Goal: Find specific page/section: Find specific page/section

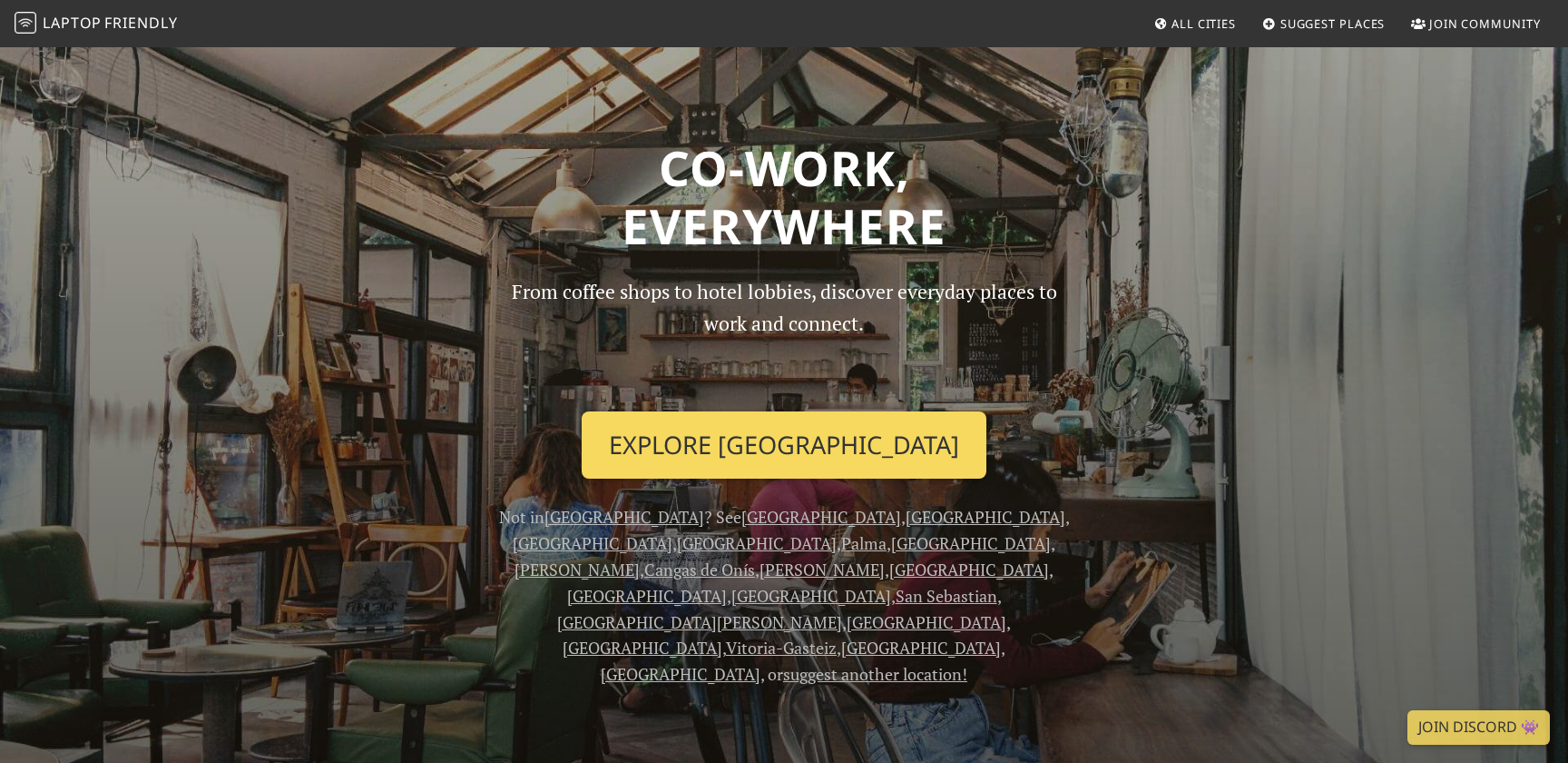
click at [841, 462] on link "Explore Barcelona" at bounding box center [784, 445] width 405 height 67
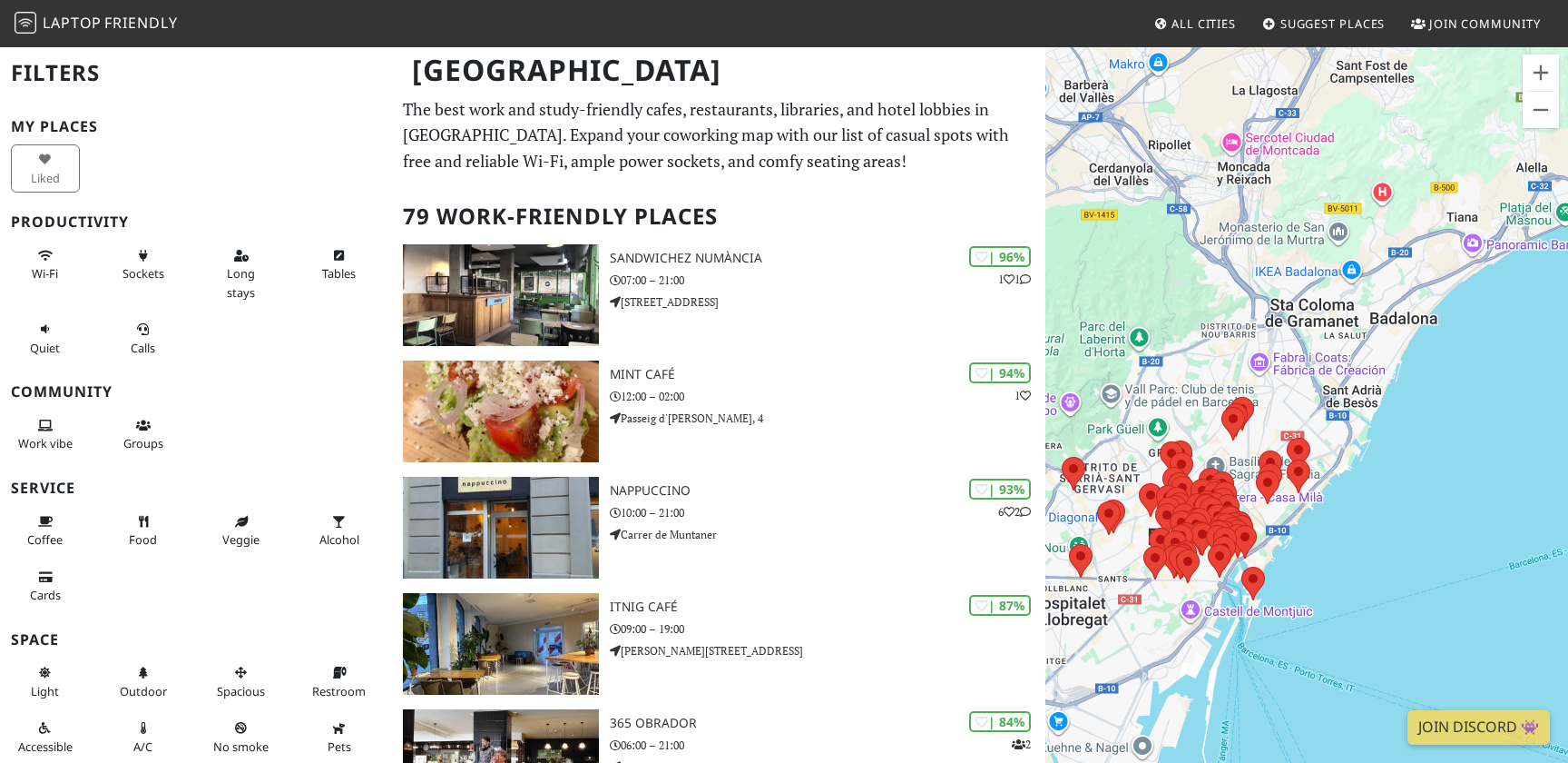
drag, startPoint x: 1341, startPoint y: 378, endPoint x: 1271, endPoint y: 397, distance: 72.5
click at [1275, 401] on div at bounding box center [1306, 427] width 523 height 763
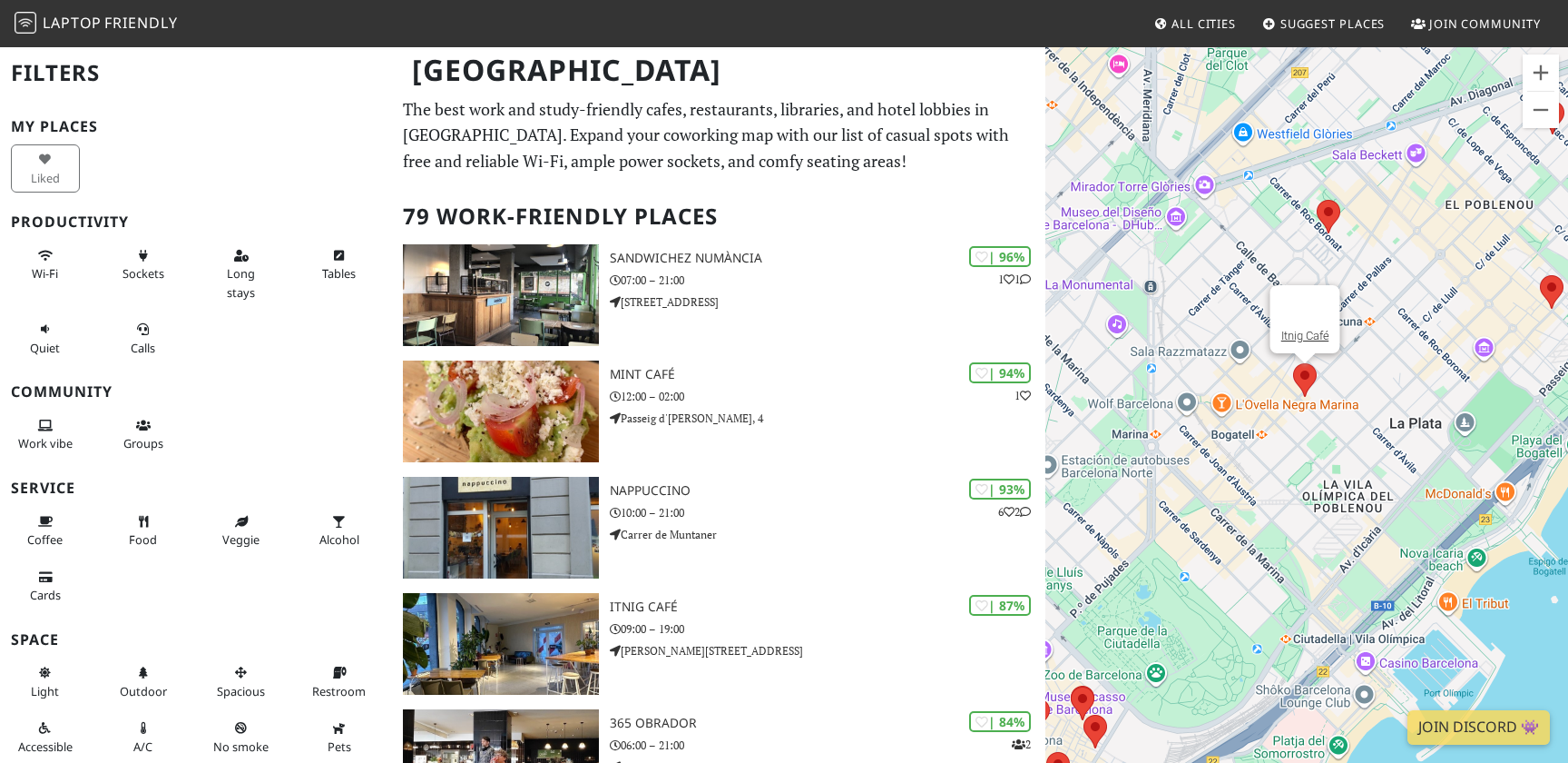
click at [1293, 363] on area at bounding box center [1293, 363] width 0 height 0
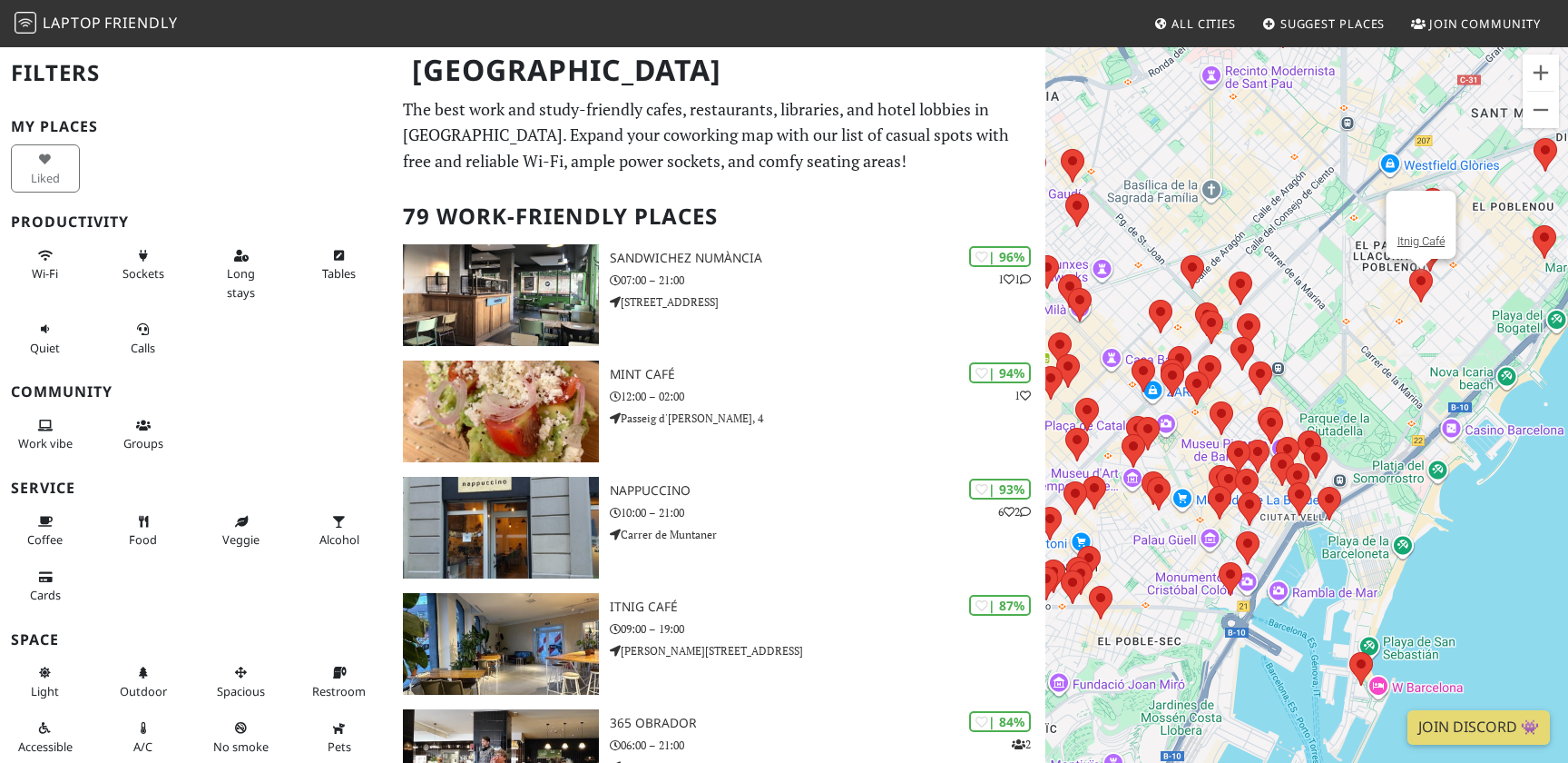
drag, startPoint x: 1159, startPoint y: 514, endPoint x: 1369, endPoint y: 362, distance: 259.2
click at [1369, 362] on div "Itnig Café" at bounding box center [1306, 427] width 523 height 763
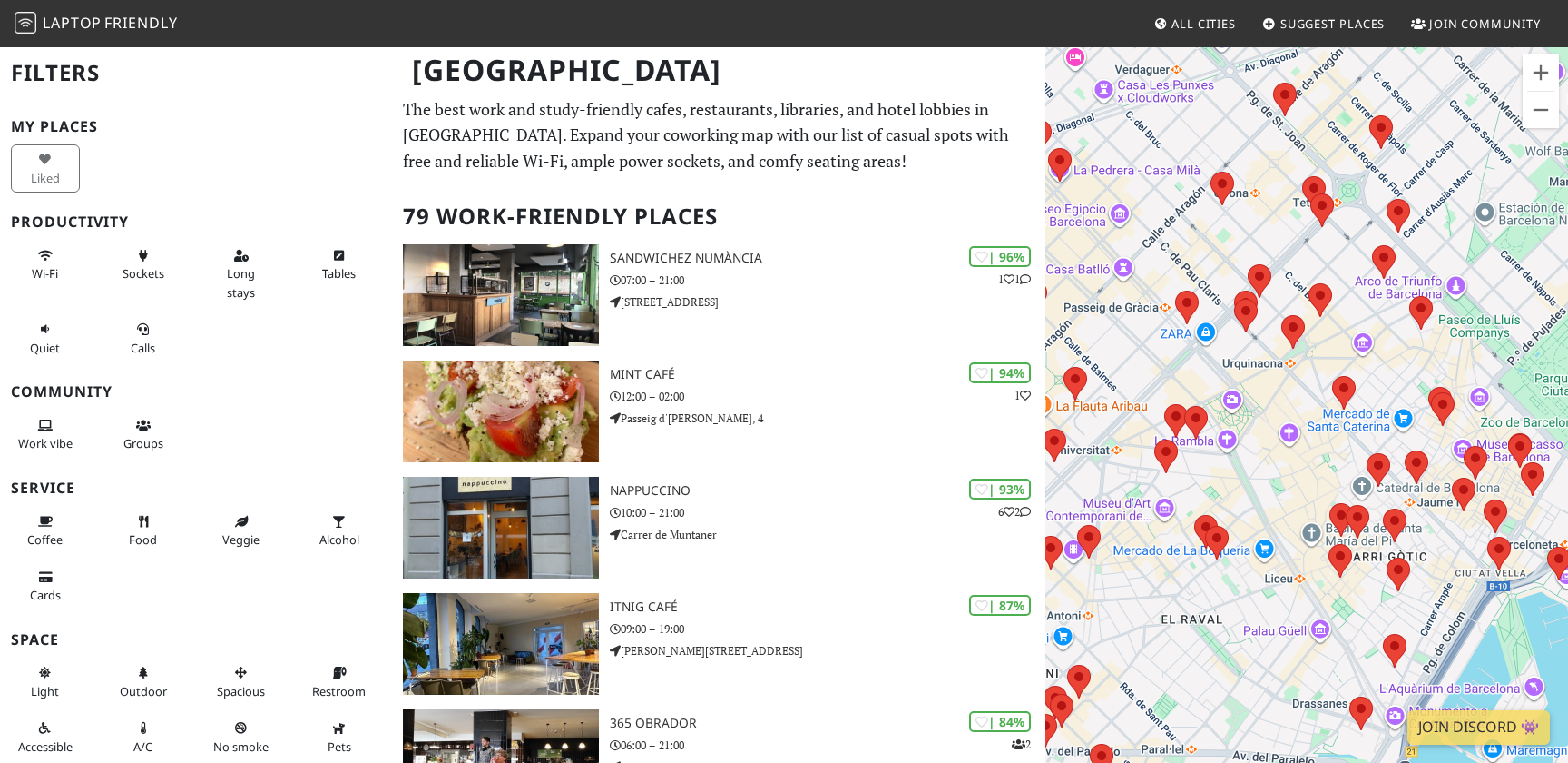
drag, startPoint x: 1177, startPoint y: 388, endPoint x: 1268, endPoint y: 478, distance: 128.0
click at [1268, 478] on div "Itnig Café" at bounding box center [1306, 427] width 523 height 763
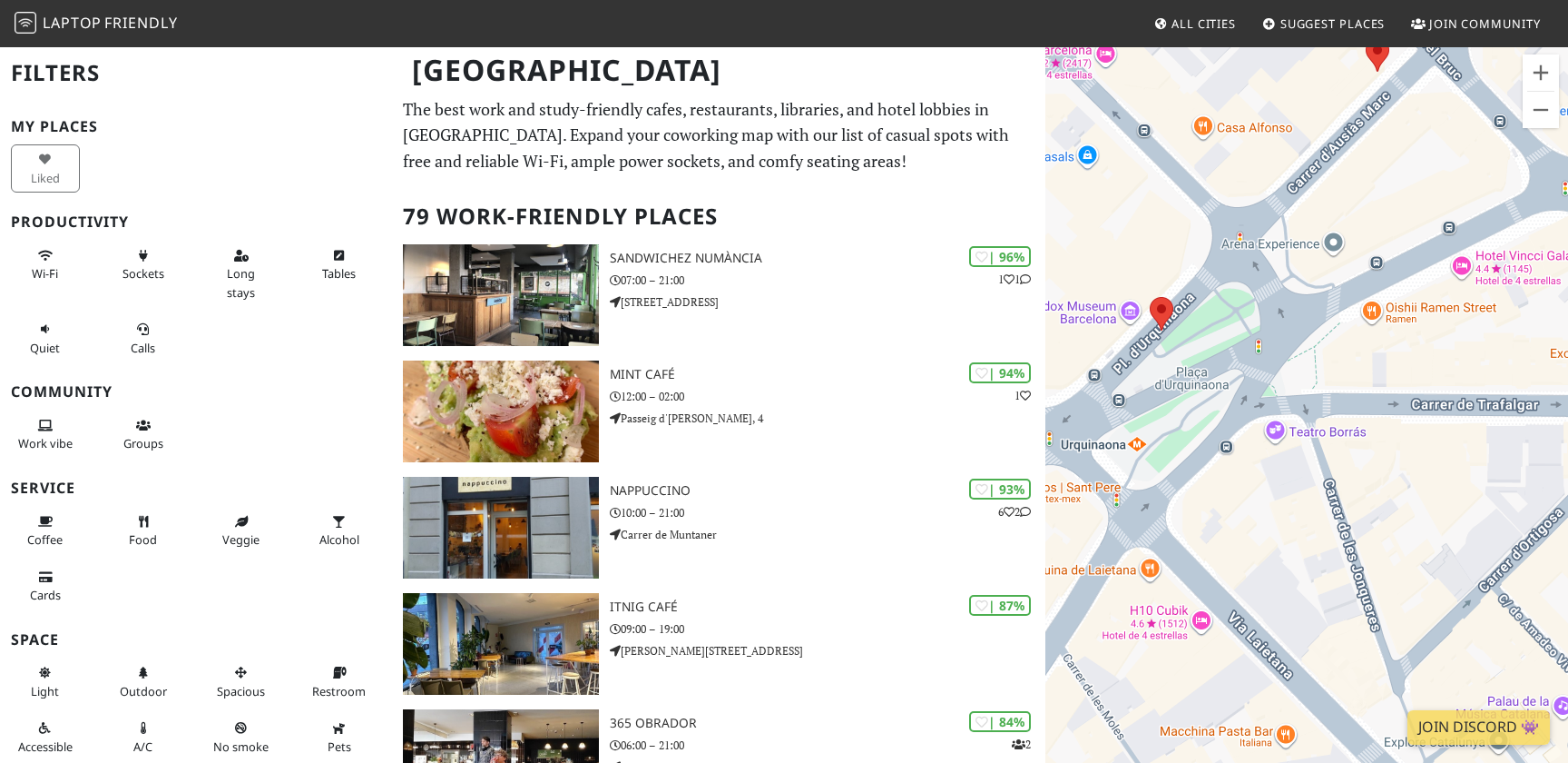
drag, startPoint x: 1228, startPoint y: 341, endPoint x: 1337, endPoint y: 406, distance: 126.9
click at [1337, 406] on div "Itnig Café" at bounding box center [1306, 427] width 523 height 763
click at [1150, 296] on area at bounding box center [1150, 296] width 0 height 0
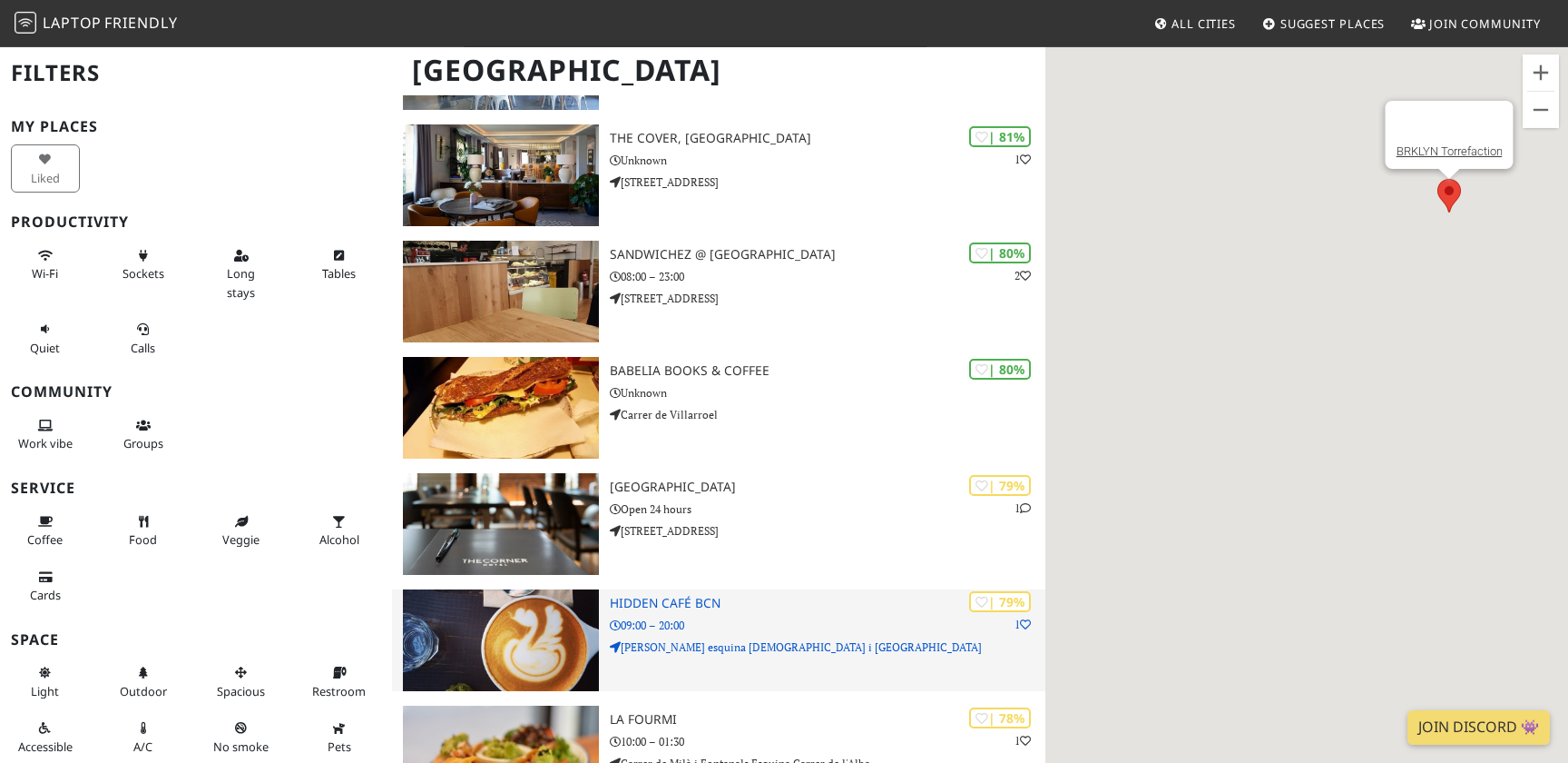
scroll to position [1079, 0]
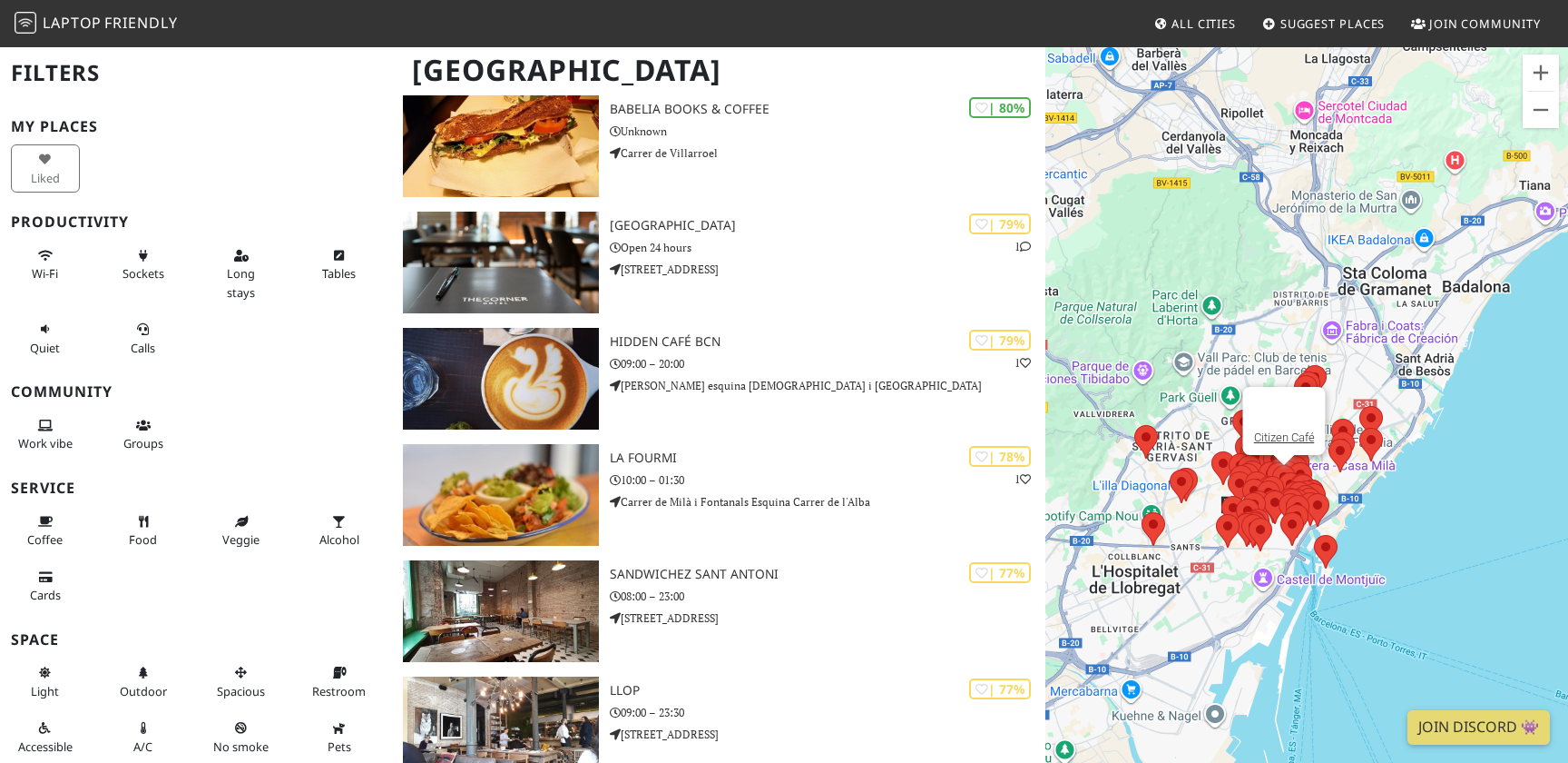
drag, startPoint x: 1305, startPoint y: 592, endPoint x: 1177, endPoint y: 613, distance: 129.7
click at [1176, 613] on div "Citizen Café" at bounding box center [1306, 427] width 523 height 763
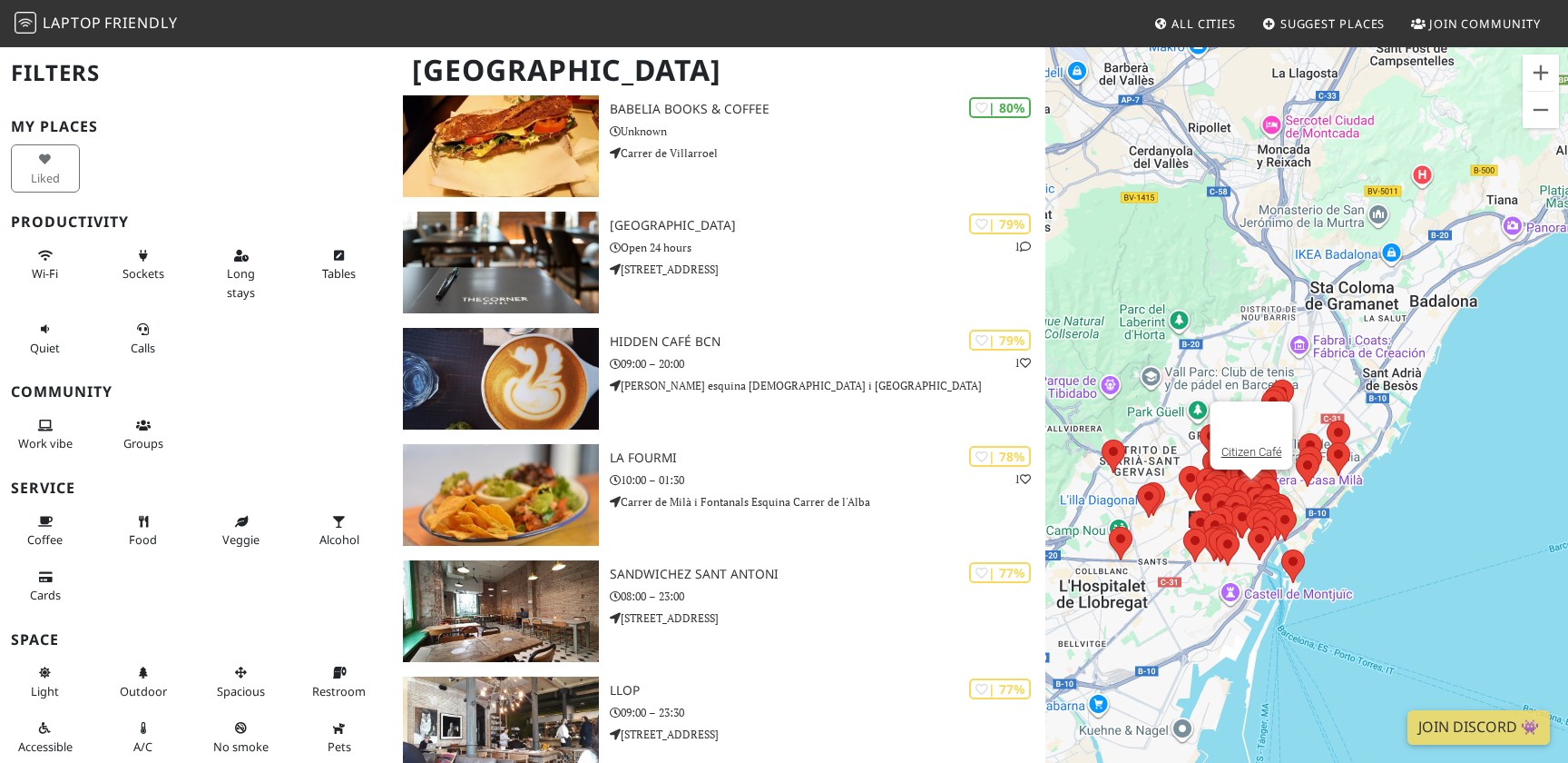
click at [1321, 585] on div "Citizen Café" at bounding box center [1306, 427] width 523 height 763
click at [1283, 549] on area at bounding box center [1283, 549] width 0 height 0
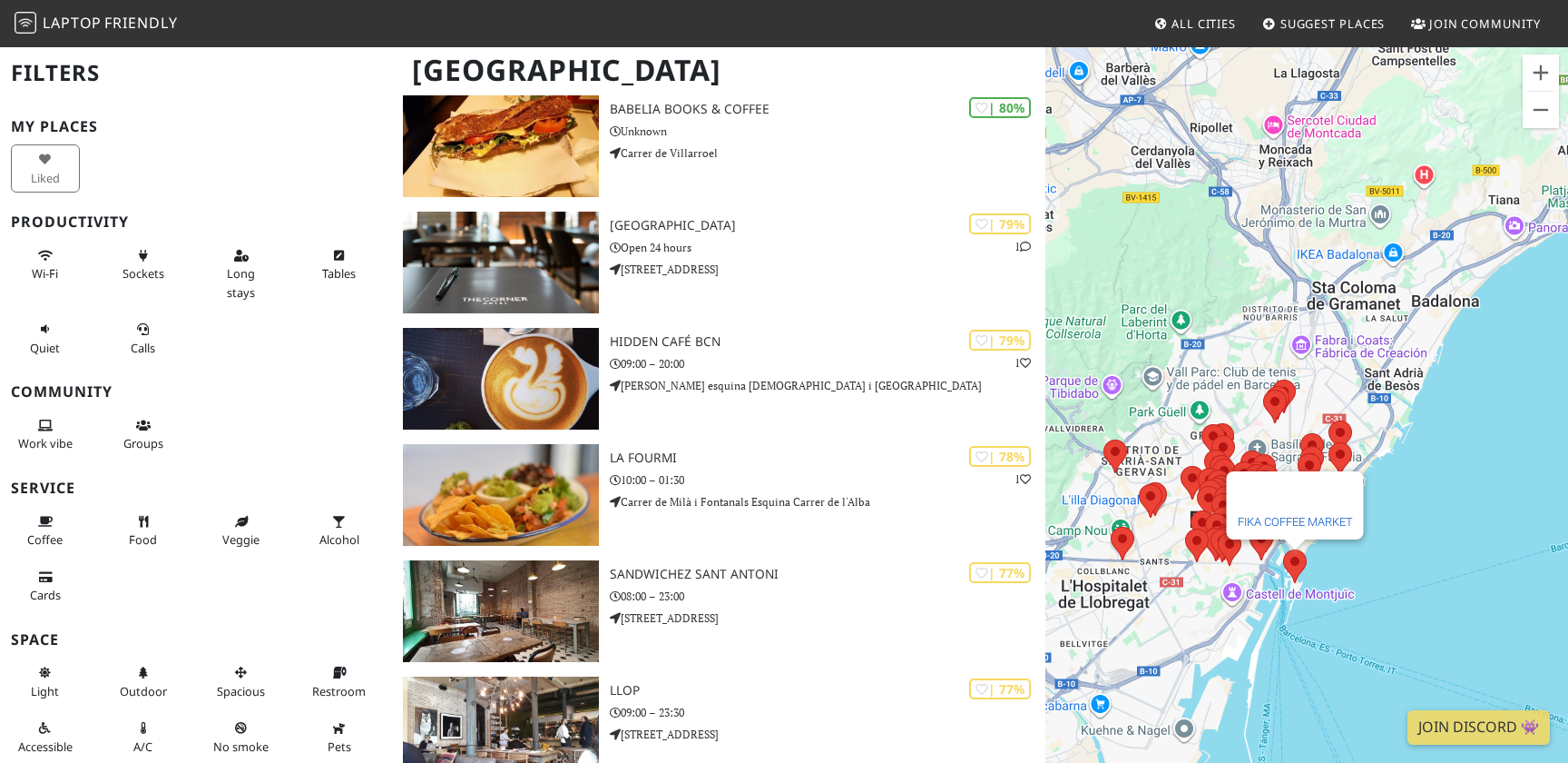
click at [1291, 528] on link "FIKA COFFEE MARKET" at bounding box center [1295, 521] width 115 height 14
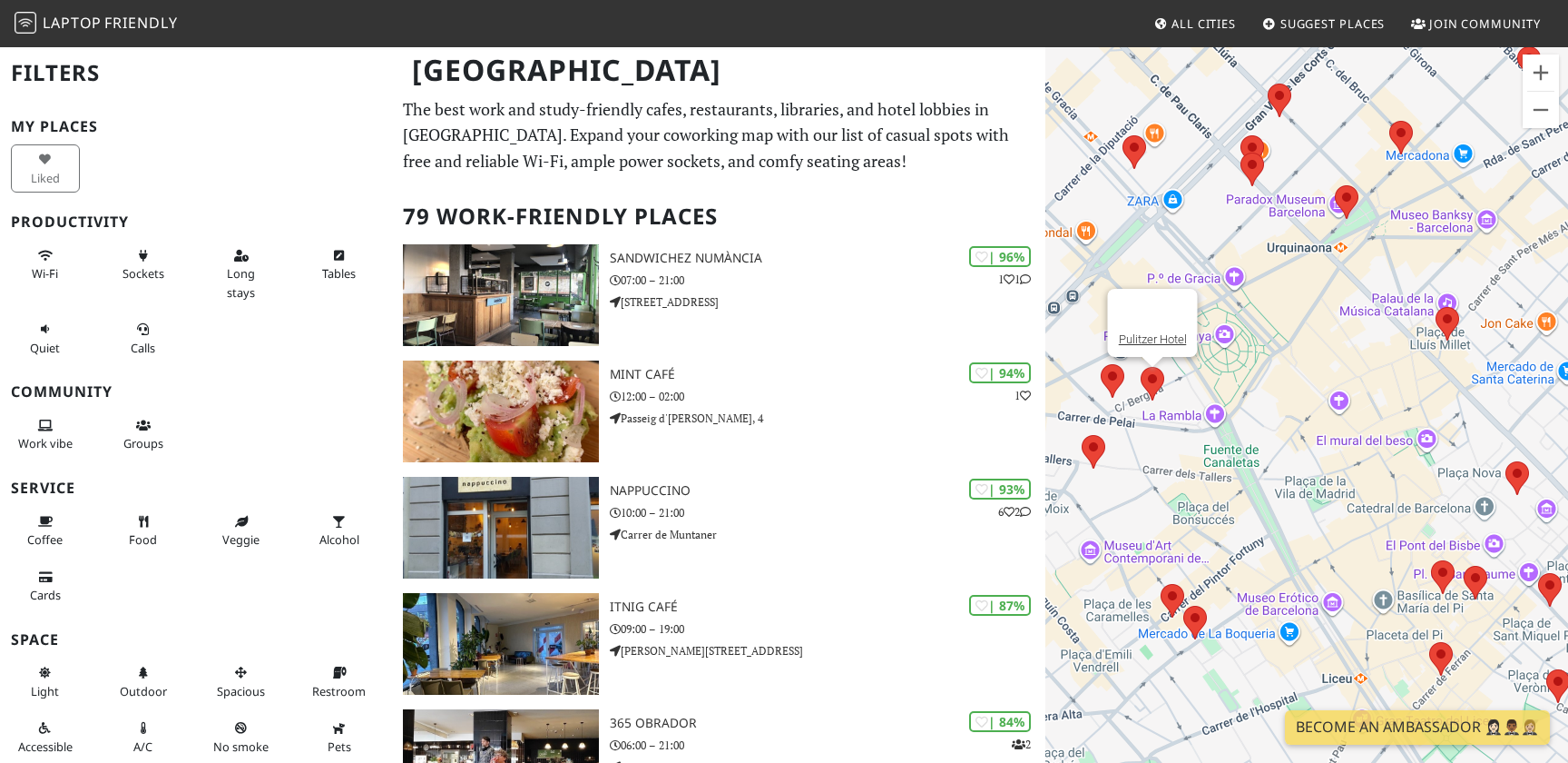
click at [1141, 367] on area at bounding box center [1141, 367] width 0 height 0
click at [1169, 339] on link "Pulitzer Hotel" at bounding box center [1152, 339] width 68 height 14
